Goal: Information Seeking & Learning: Learn about a topic

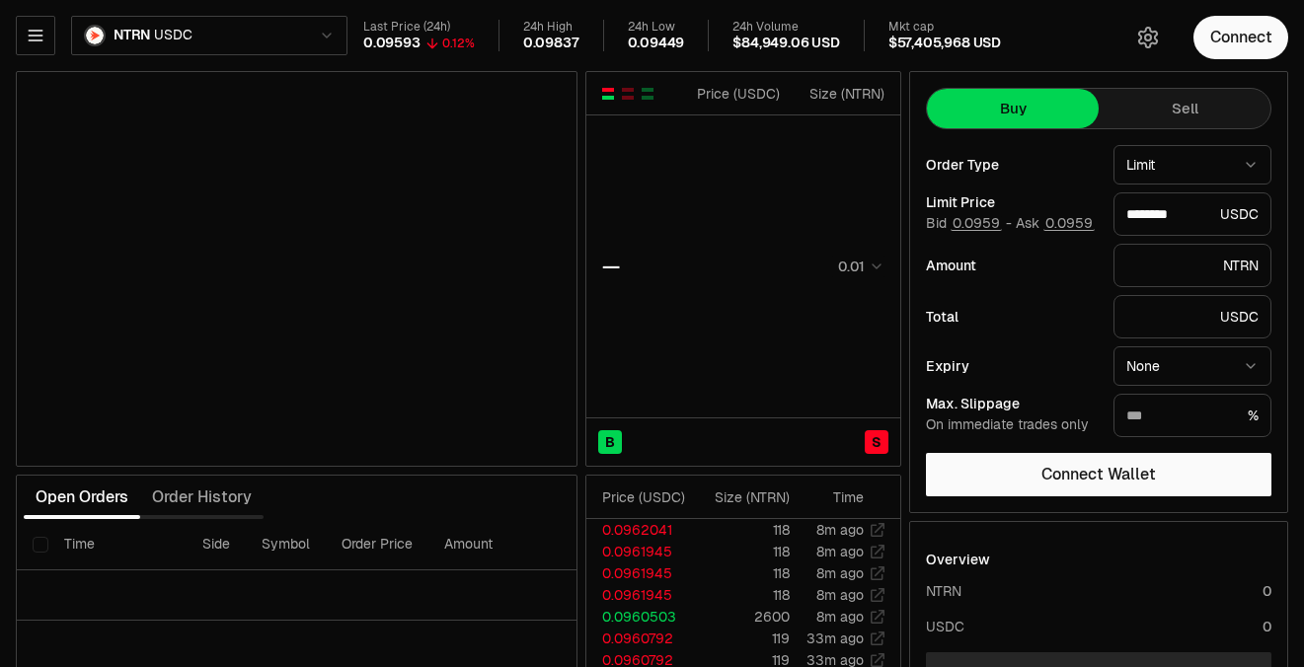
type input "********"
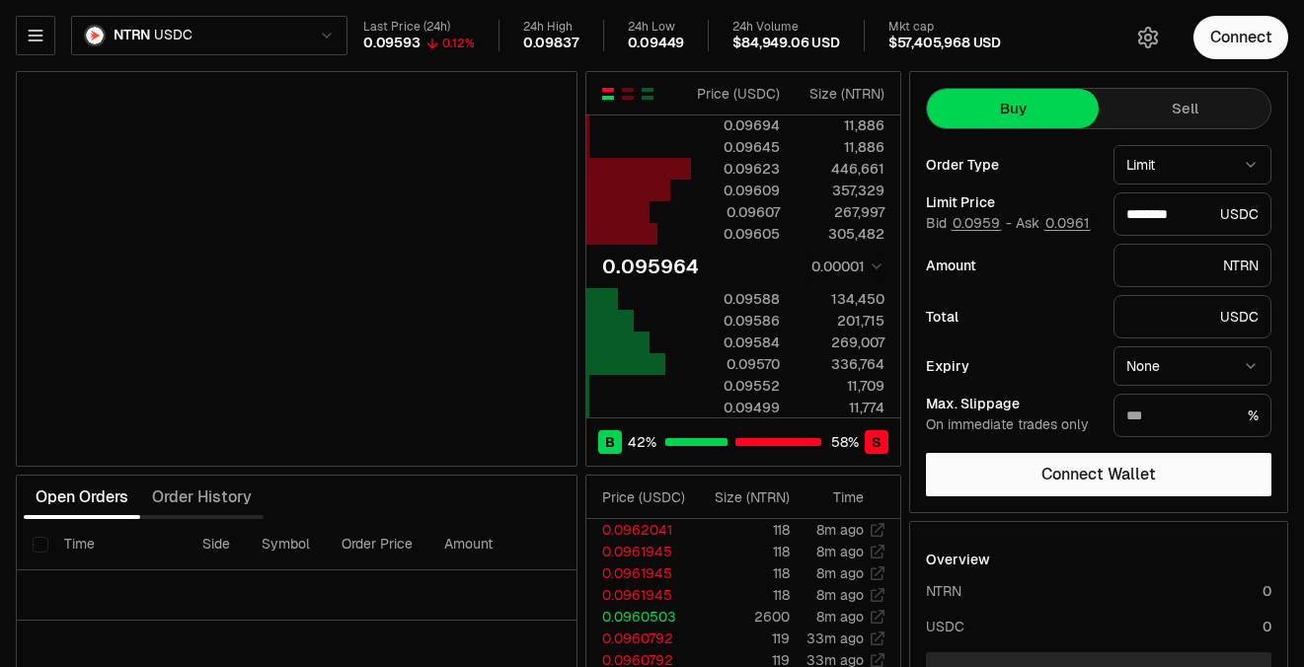
click at [55, 38] on div "NTRN USDC" at bounding box center [182, 35] width 332 height 39
click at [41, 40] on icon "button" at bounding box center [35, 36] width 13 height 10
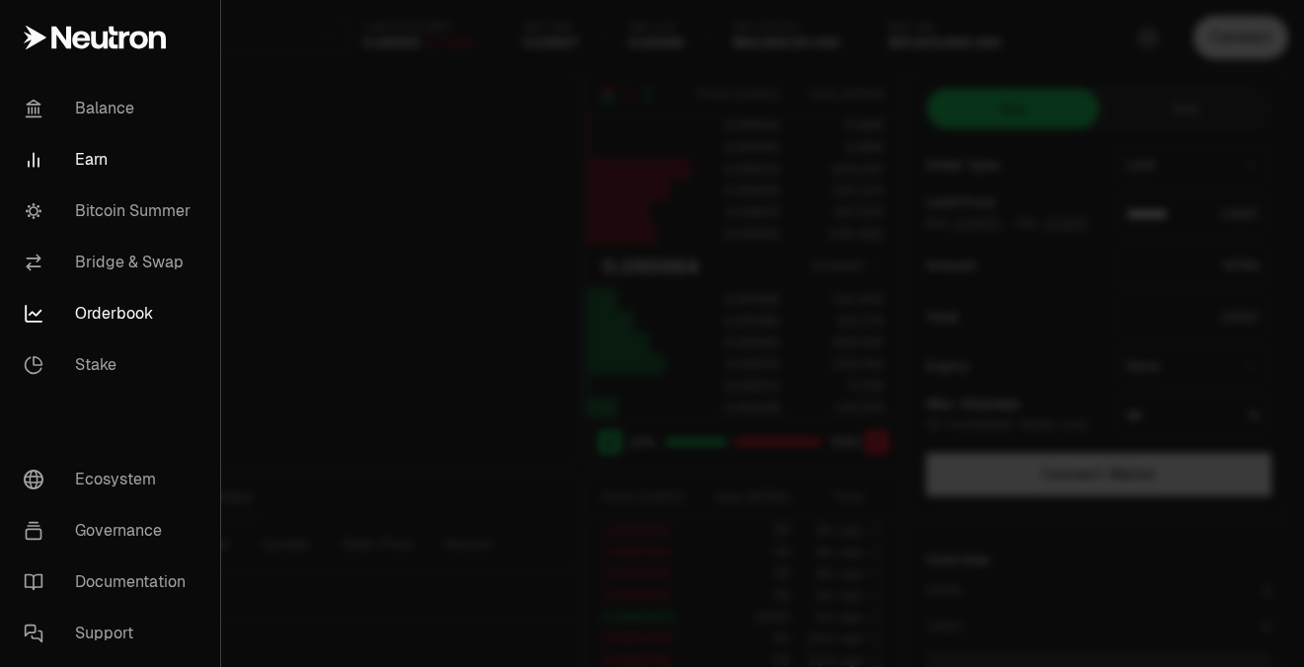
click at [94, 151] on link "Earn" at bounding box center [110, 159] width 204 height 51
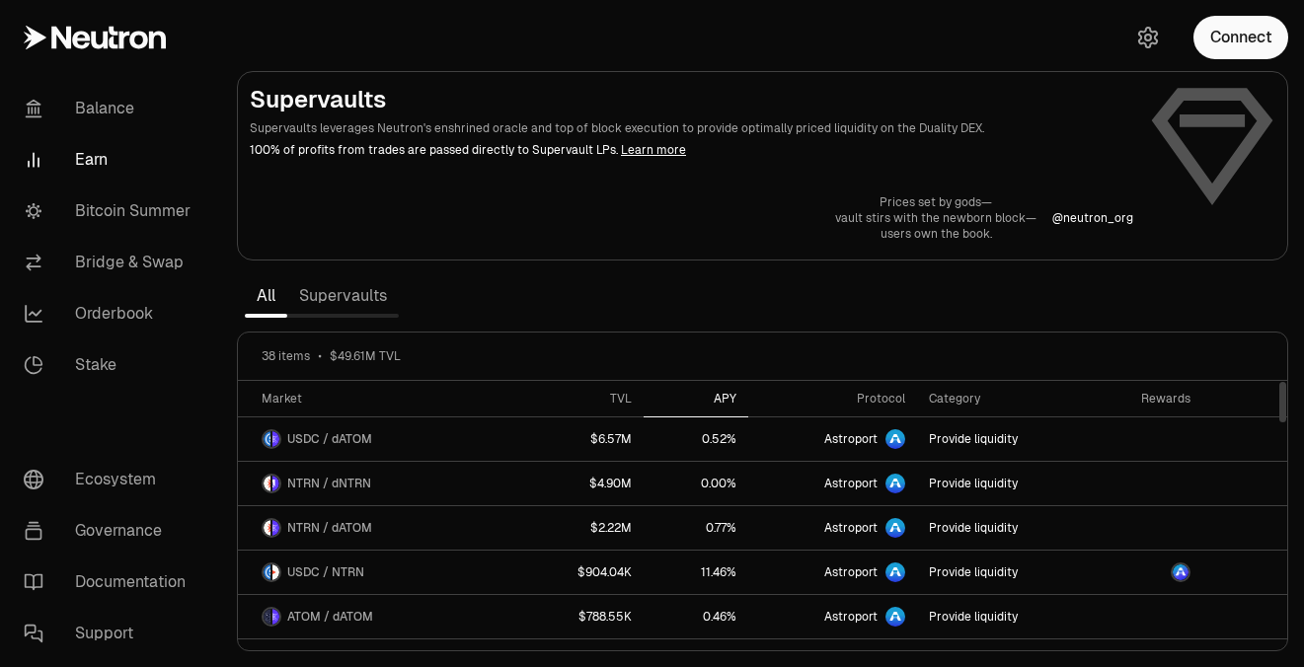
click at [729, 399] on div "APY" at bounding box center [695, 399] width 81 height 16
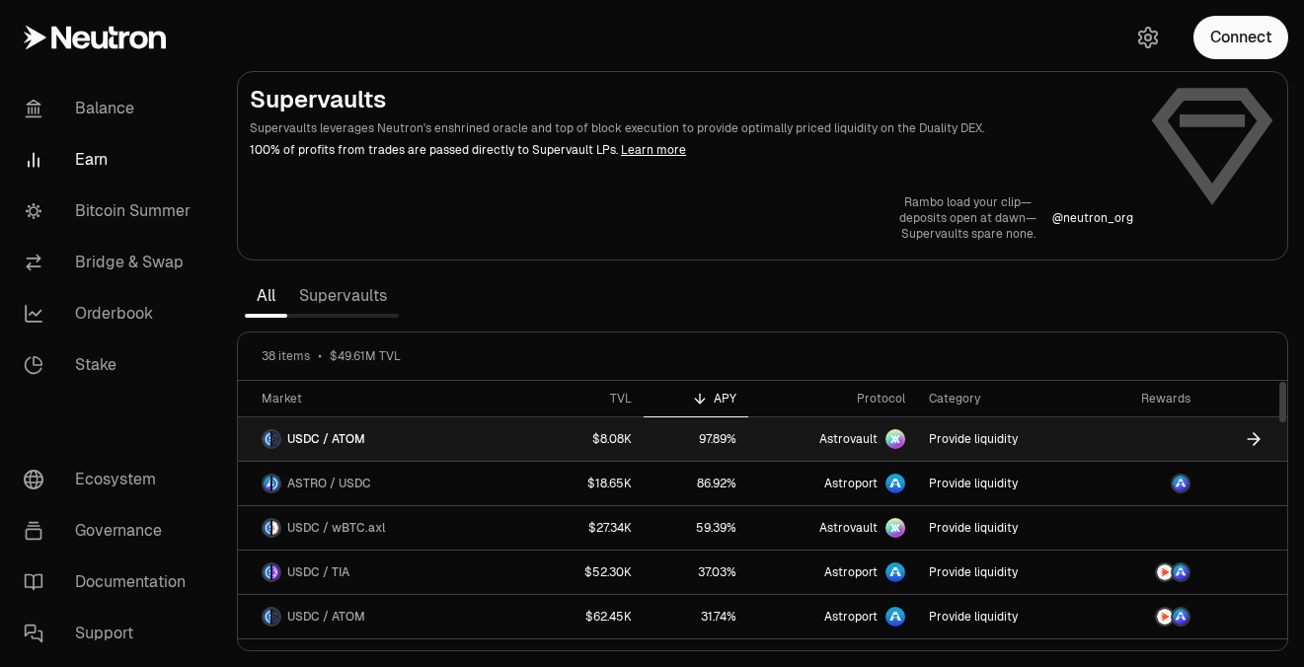
click at [901, 436] on circle at bounding box center [895, 439] width 20 height 20
